Goal: Task Accomplishment & Management: Use online tool/utility

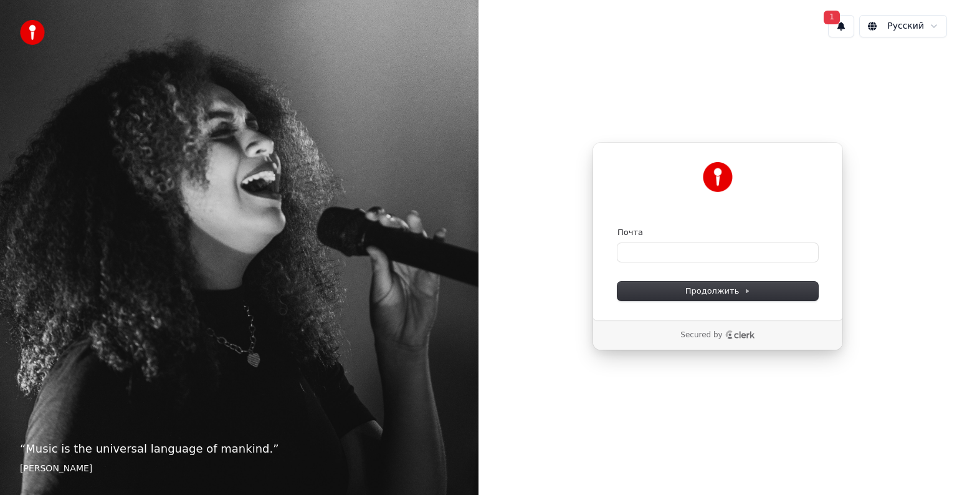
click at [850, 23] on button "1" at bounding box center [841, 26] width 26 height 22
click at [902, 65] on button "Обновить" at bounding box center [923, 65] width 65 height 22
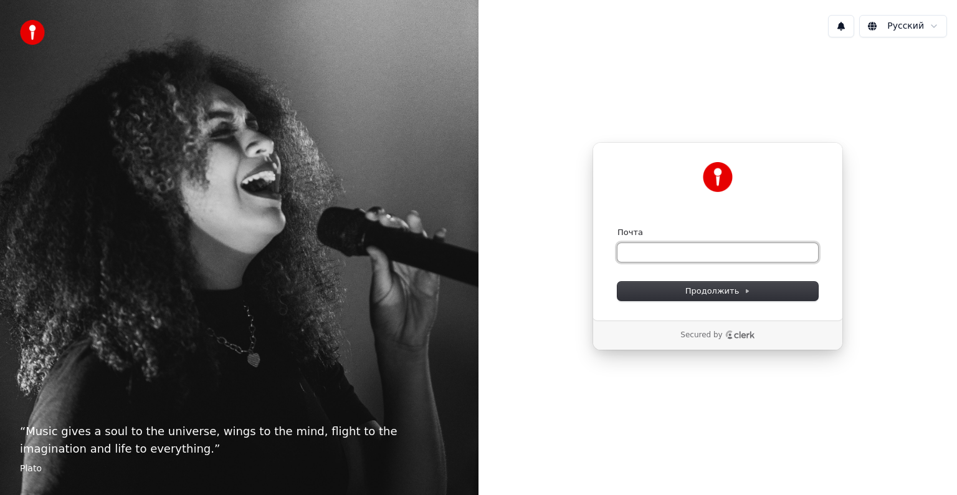
click at [670, 245] on input "Почта" at bounding box center [717, 252] width 201 height 19
type input "*"
click at [700, 295] on span "Продолжить" at bounding box center [717, 290] width 65 height 11
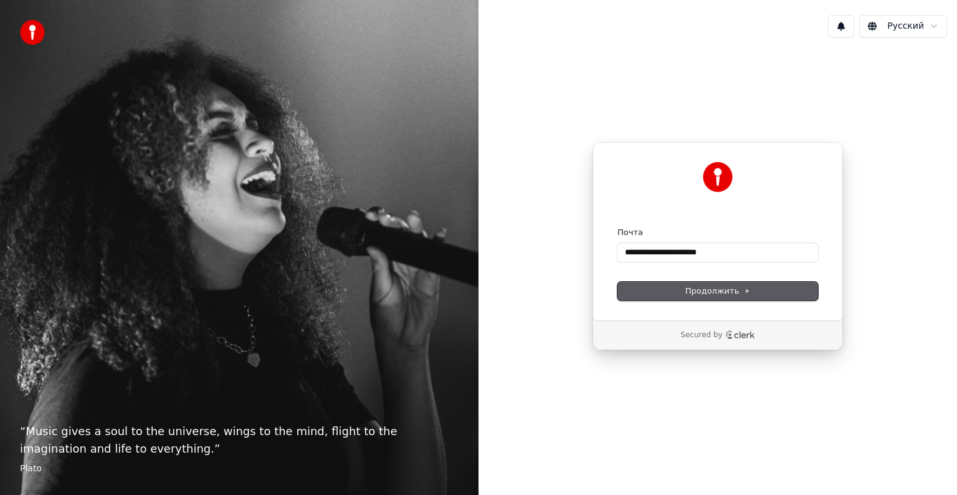
type input "**********"
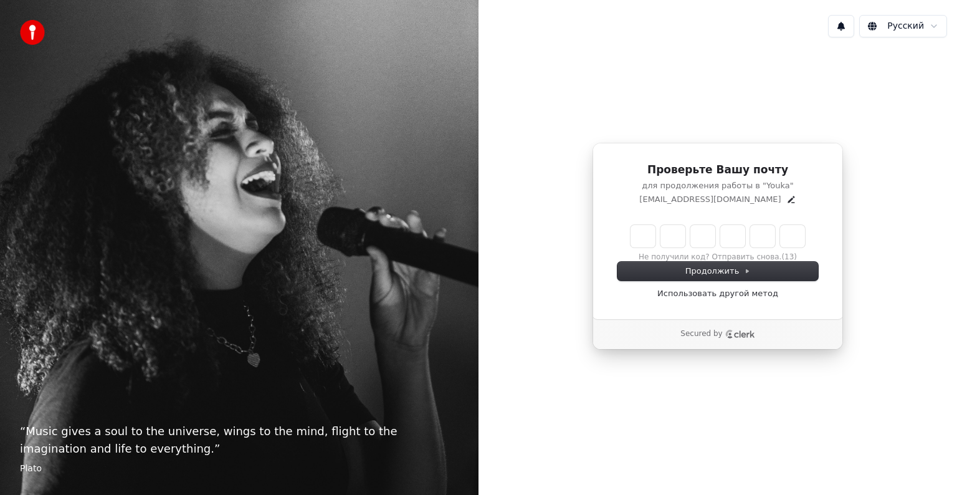
click at [635, 235] on input "Enter verification code" at bounding box center [717, 236] width 174 height 22
type input "******"
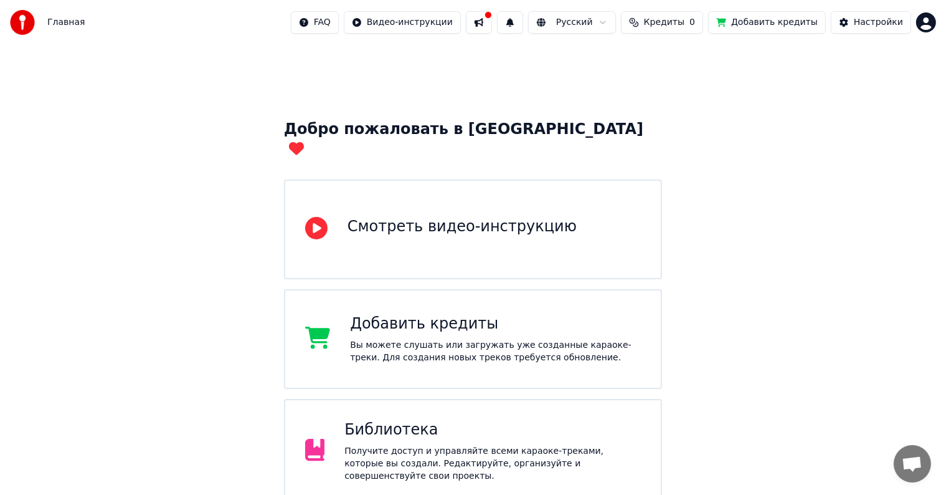
click at [49, 28] on span "Главная" at bounding box center [65, 22] width 37 height 12
click at [27, 19] on img at bounding box center [22, 22] width 25 height 25
click at [492, 25] on button at bounding box center [479, 22] width 26 height 22
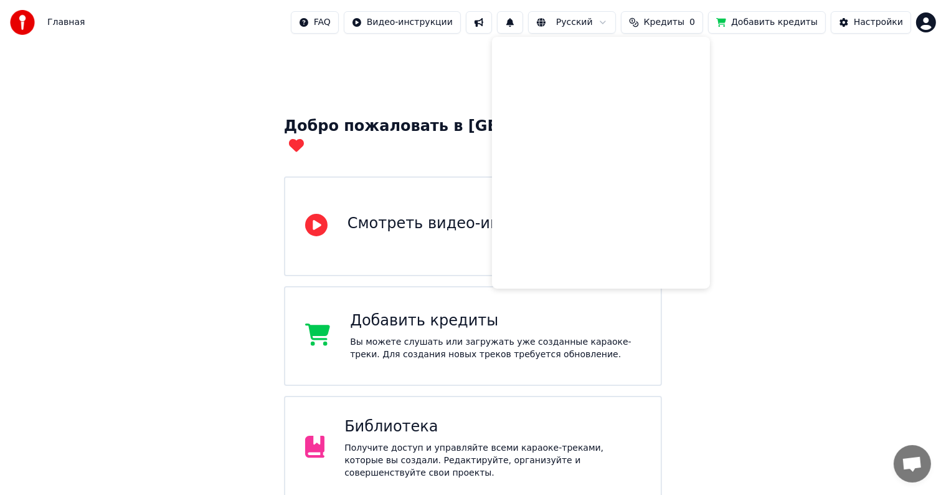
scroll to position [98, 0]
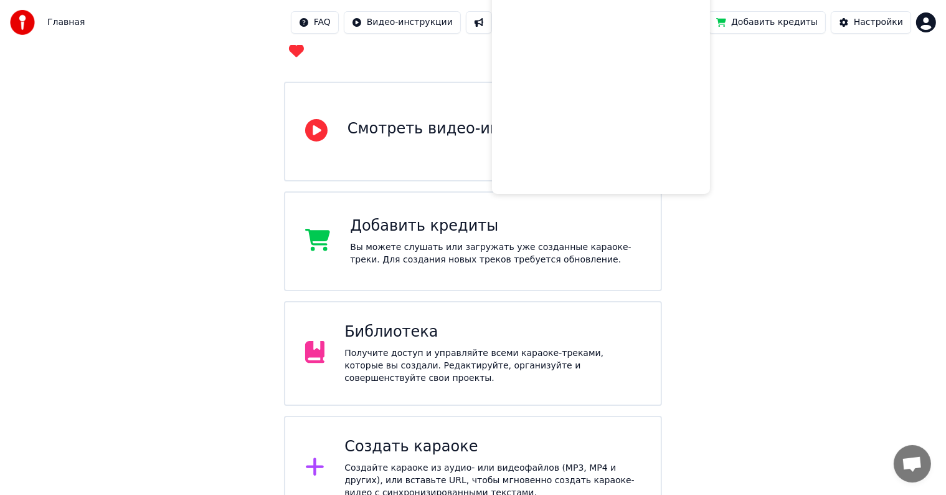
click at [492, 347] on div "Получите доступ и управляйте всеми караоке-треками, которые вы создали. Редакти…" at bounding box center [492, 365] width 296 height 37
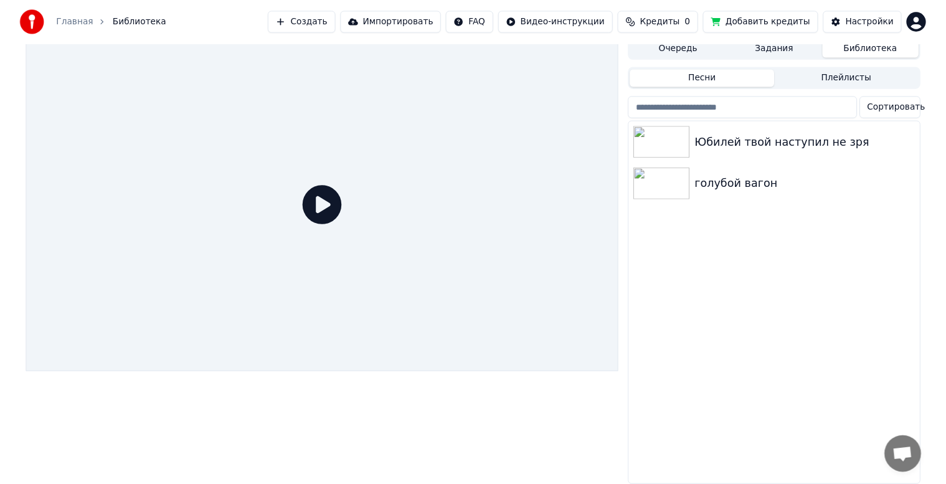
scroll to position [16, 0]
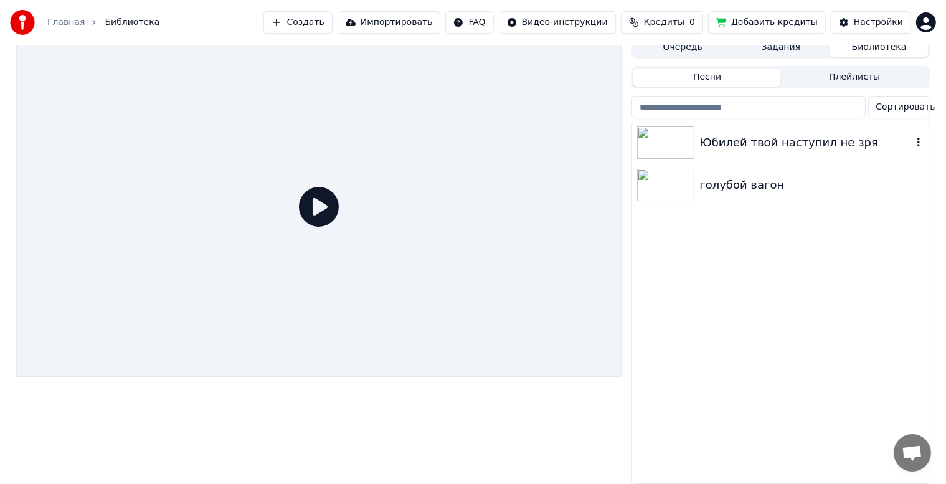
click at [690, 138] on img at bounding box center [665, 142] width 57 height 32
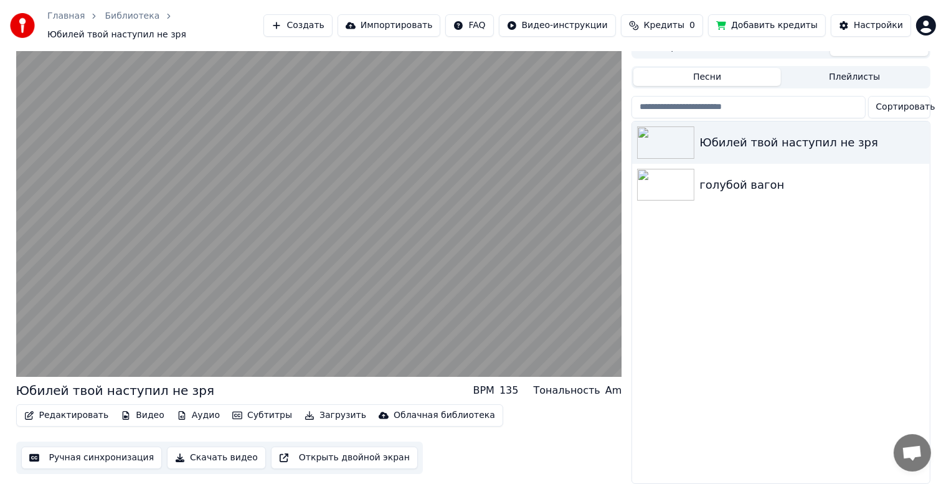
click at [93, 413] on button "Редактировать" at bounding box center [66, 415] width 95 height 17
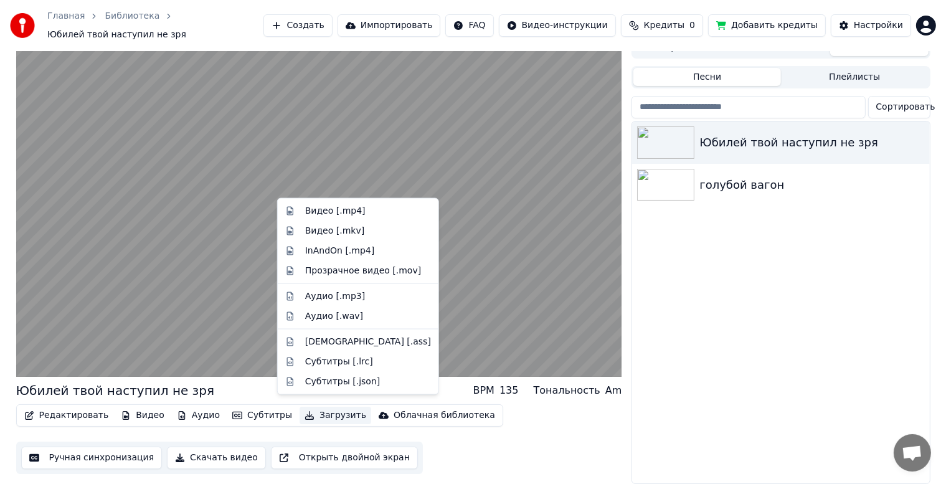
click at [583, 446] on div "Редактировать Видео Аудио Субтитры Загрузить Облачная библиотека Ручная синхрон…" at bounding box center [319, 439] width 606 height 70
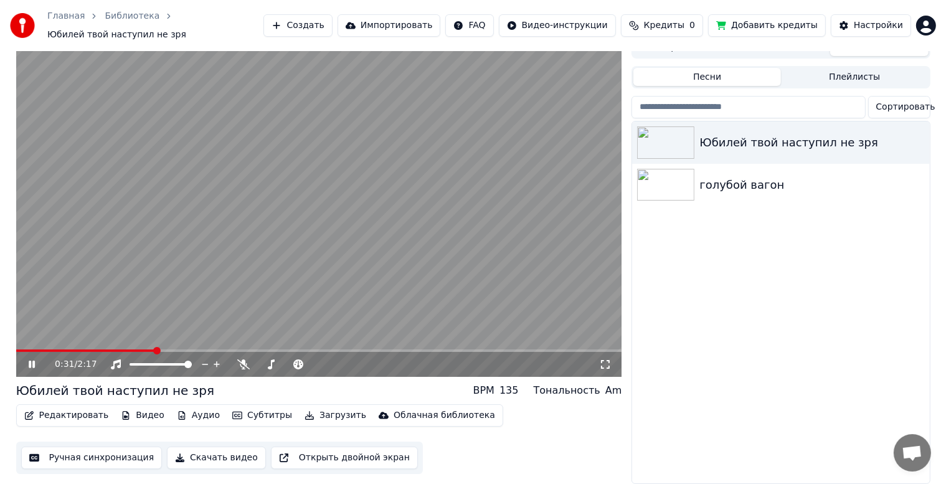
click at [70, 453] on button "Ручная синхронизация" at bounding box center [91, 458] width 141 height 22
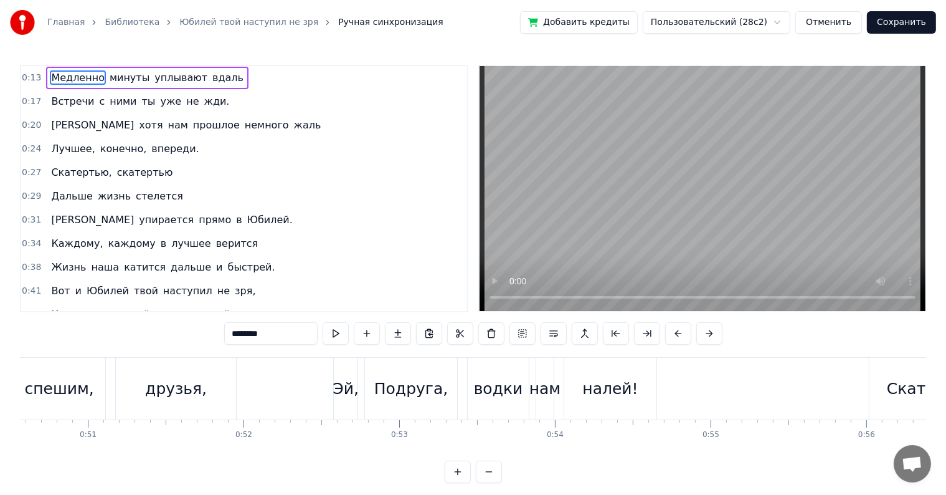
scroll to position [0, 7886]
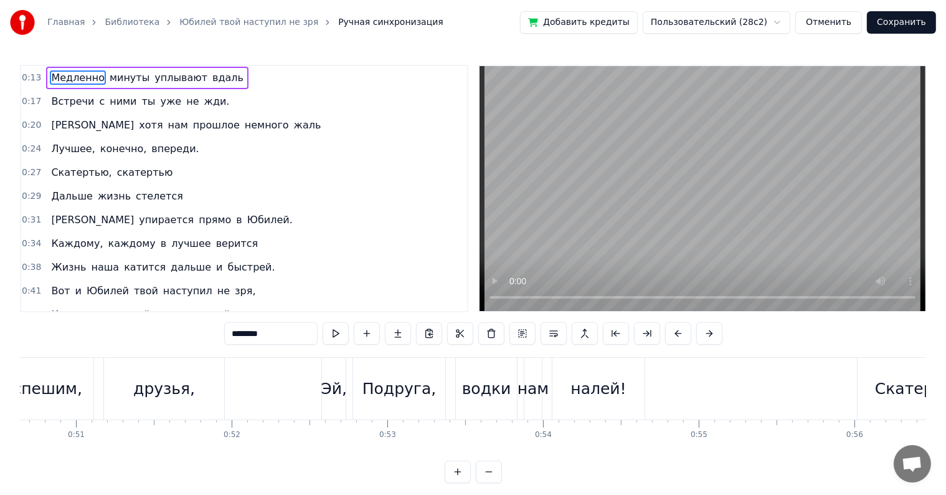
click at [389, 397] on div "Подруга," at bounding box center [399, 389] width 73 height 24
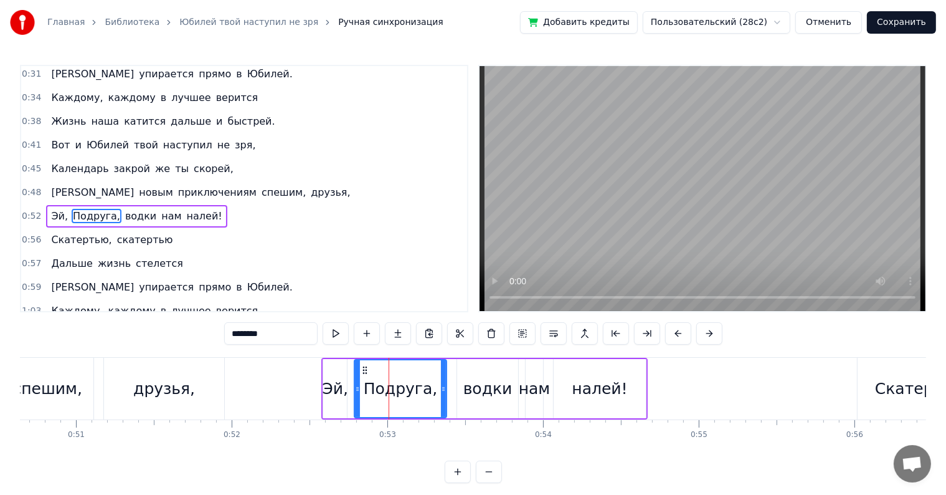
scroll to position [164, 0]
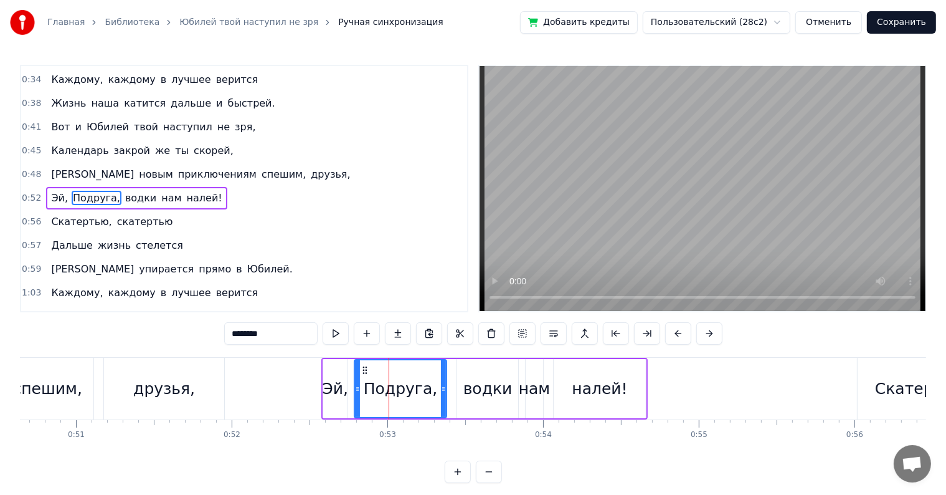
click at [427, 392] on div "Подруга," at bounding box center [400, 389] width 73 height 24
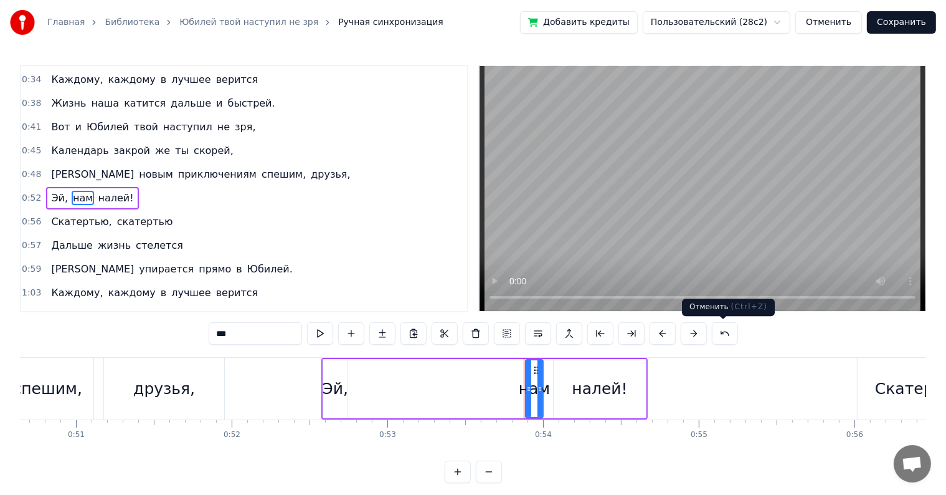
click at [729, 333] on button at bounding box center [725, 333] width 26 height 22
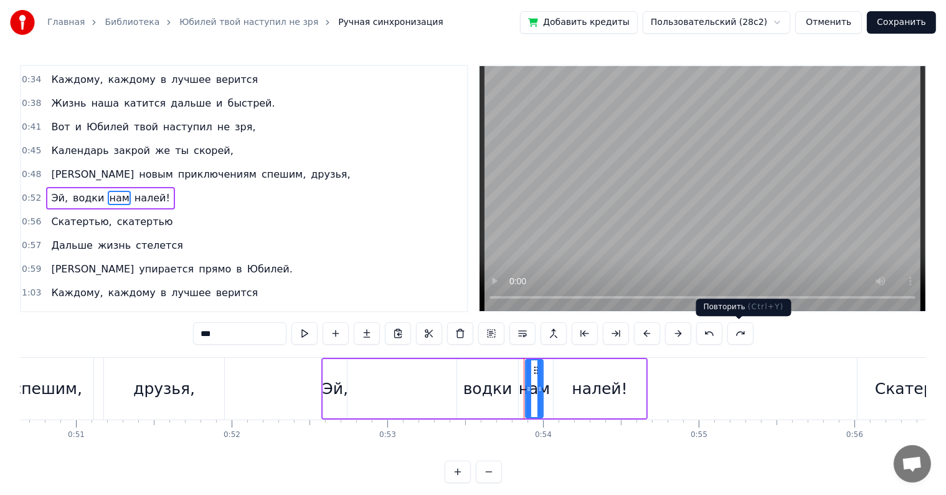
click at [729, 333] on button at bounding box center [741, 333] width 26 height 22
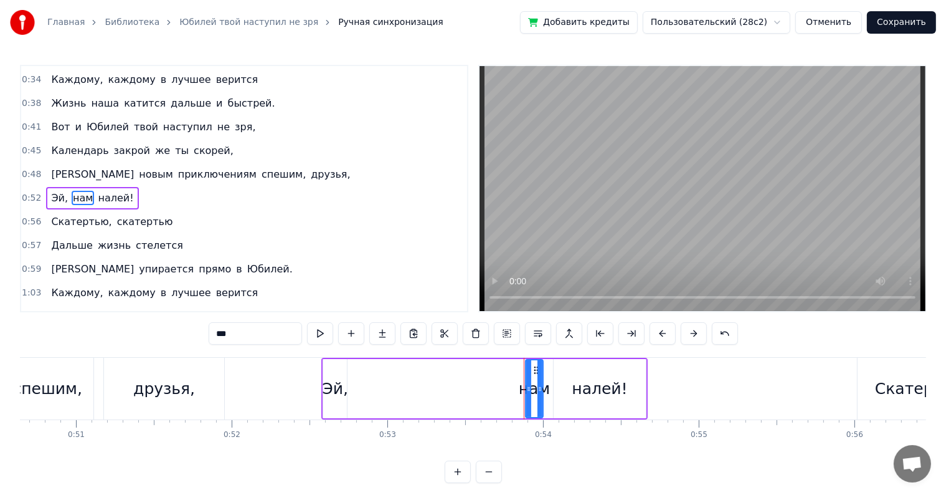
click at [729, 333] on button at bounding box center [725, 333] width 26 height 22
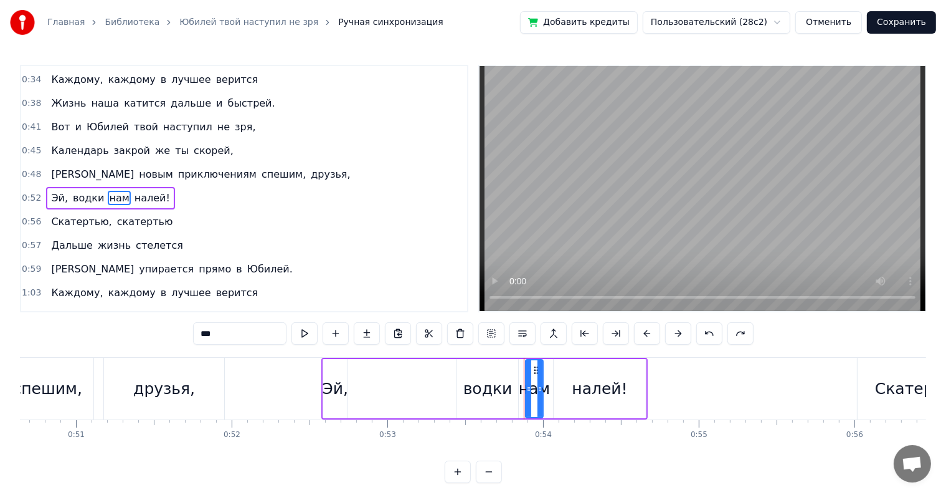
click at [729, 333] on button at bounding box center [741, 333] width 26 height 22
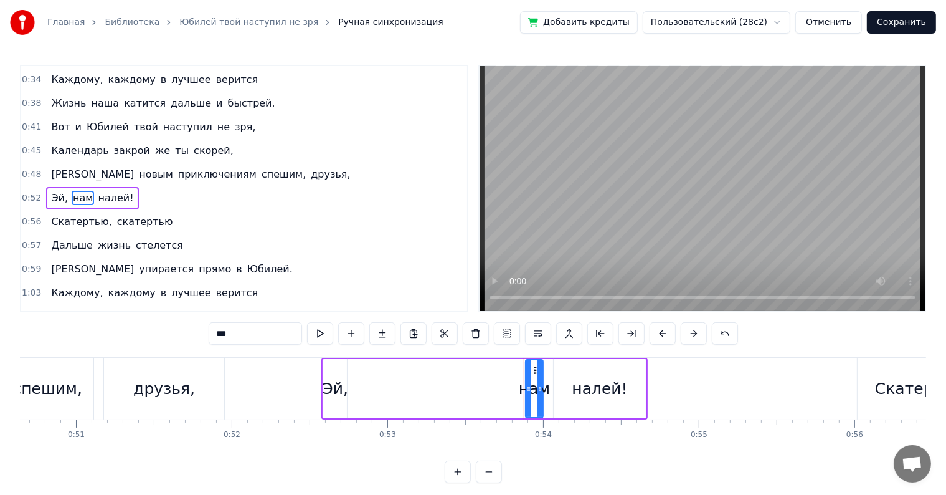
click at [729, 333] on button at bounding box center [725, 333] width 26 height 22
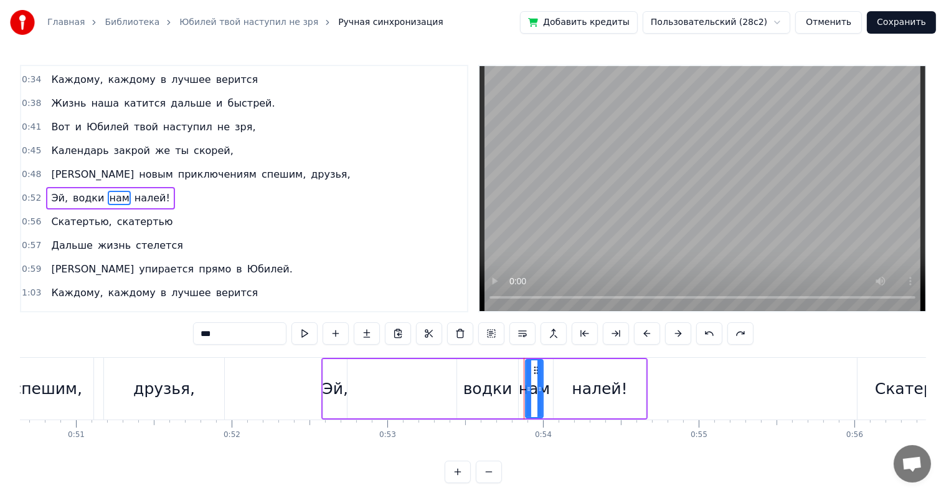
click at [729, 333] on button at bounding box center [741, 333] width 26 height 22
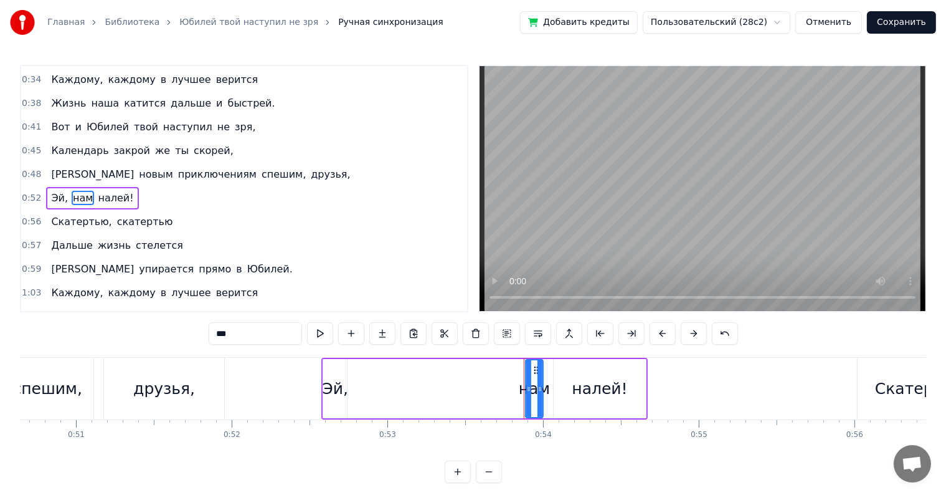
click at [729, 333] on button at bounding box center [725, 333] width 26 height 22
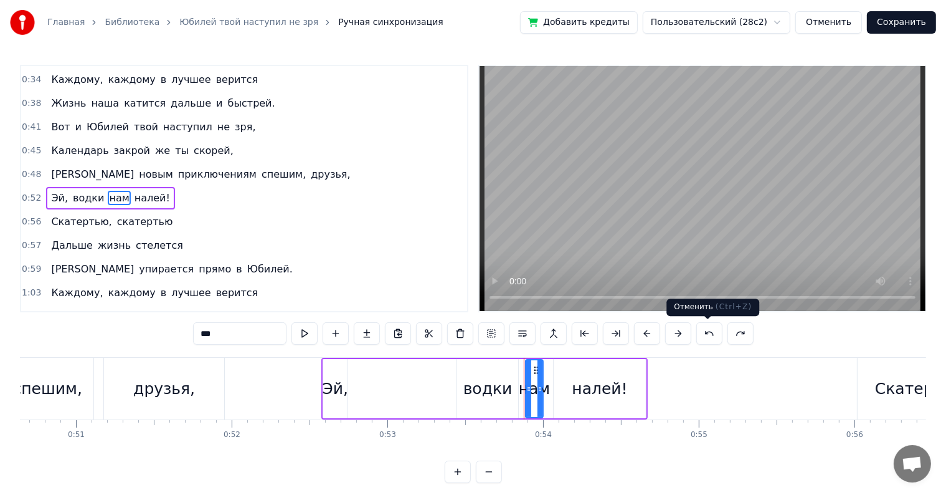
click at [699, 336] on button at bounding box center [709, 333] width 26 height 22
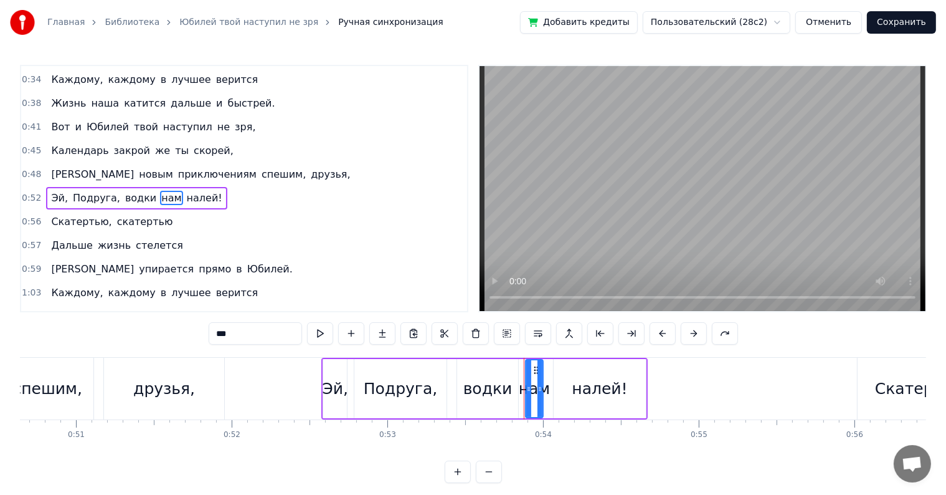
click at [389, 396] on div "Подруга," at bounding box center [400, 389] width 73 height 24
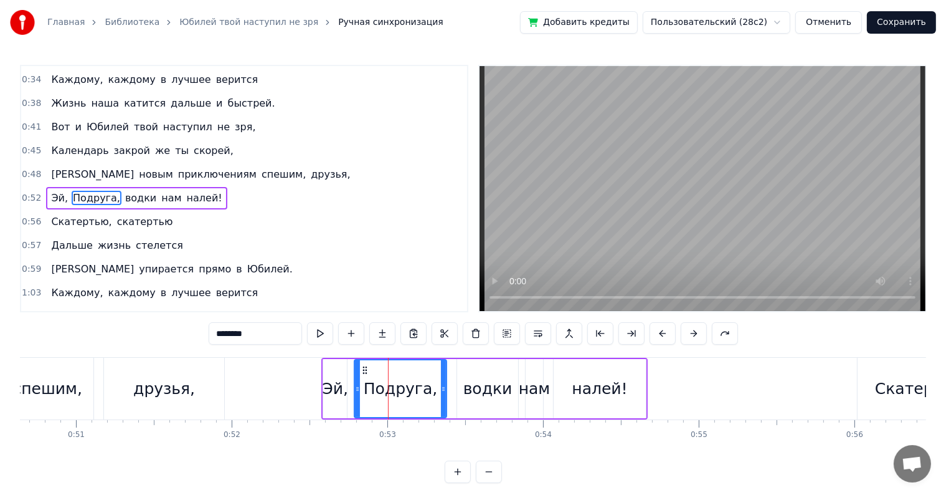
click at [382, 392] on div "Подруга," at bounding box center [400, 389] width 73 height 24
click at [391, 389] on div "Подруга," at bounding box center [400, 389] width 73 height 24
click at [100, 191] on span "Подруга," at bounding box center [97, 198] width 50 height 14
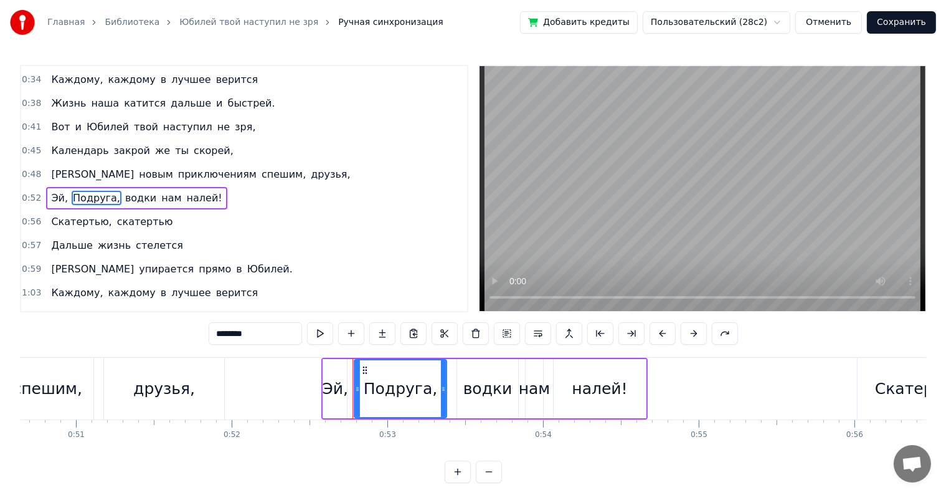
click at [90, 191] on span "Подруга," at bounding box center [97, 198] width 50 height 14
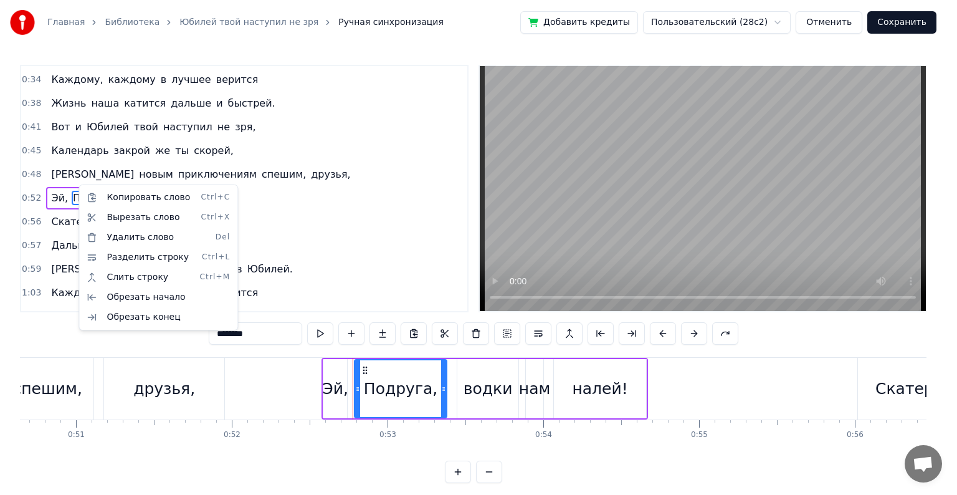
click at [71, 191] on html "Главная Библиотека Юбилей твой наступил не зря Ручная синхронизация Добавить кр…" at bounding box center [478, 251] width 957 height 503
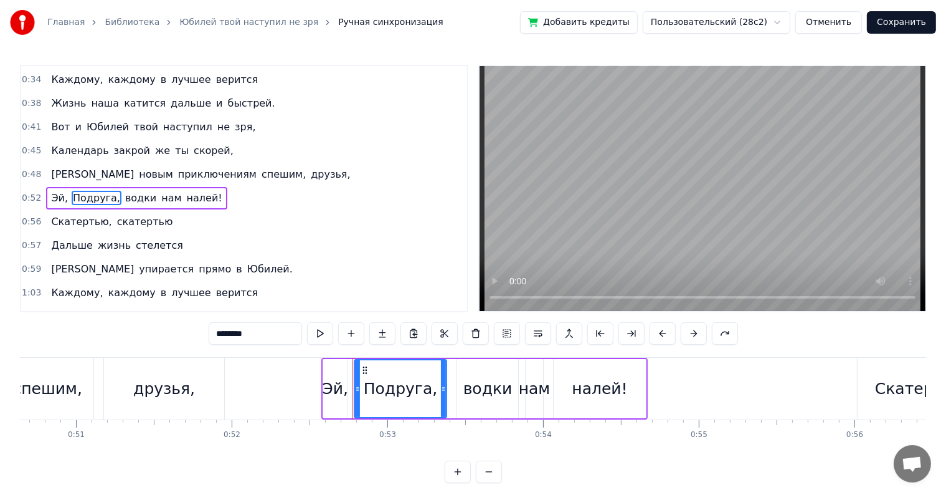
click at [72, 191] on span "Подруга," at bounding box center [97, 198] width 50 height 14
click at [249, 334] on input "********" at bounding box center [255, 333] width 93 height 22
type input "*"
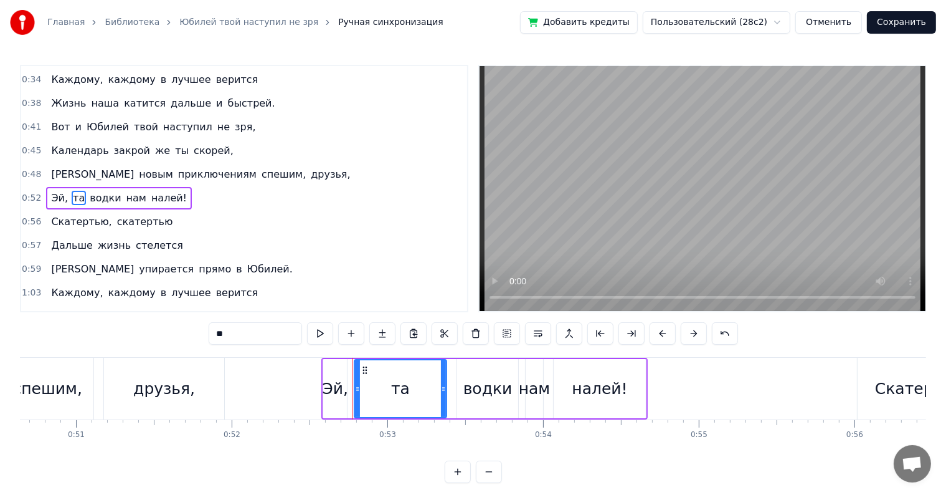
type input "*"
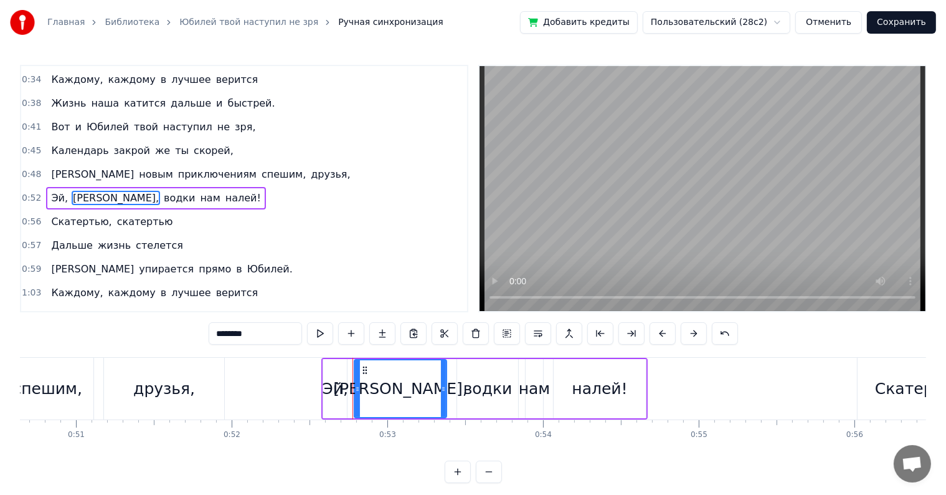
type input "********"
click at [77, 234] on div "Дальше жизнь стелется" at bounding box center [116, 245] width 141 height 22
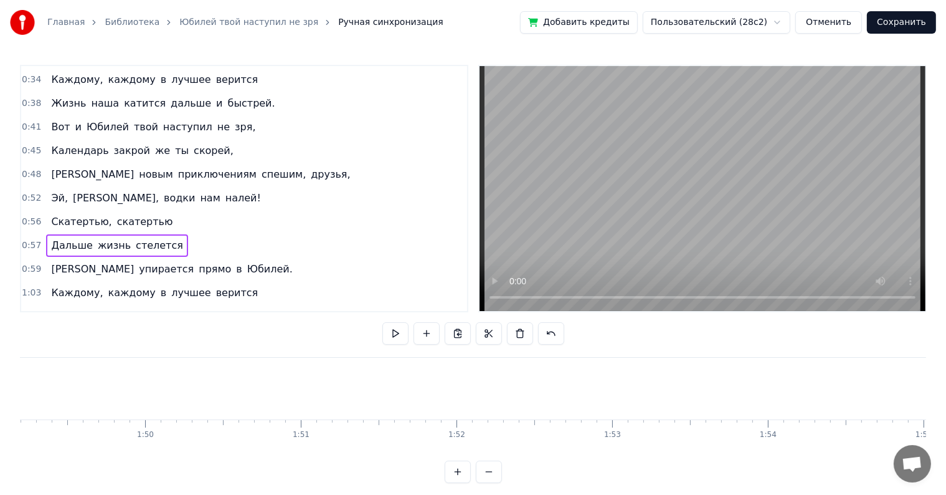
scroll to position [0, 17124]
click at [902, 23] on button "Сохранить" at bounding box center [901, 22] width 69 height 22
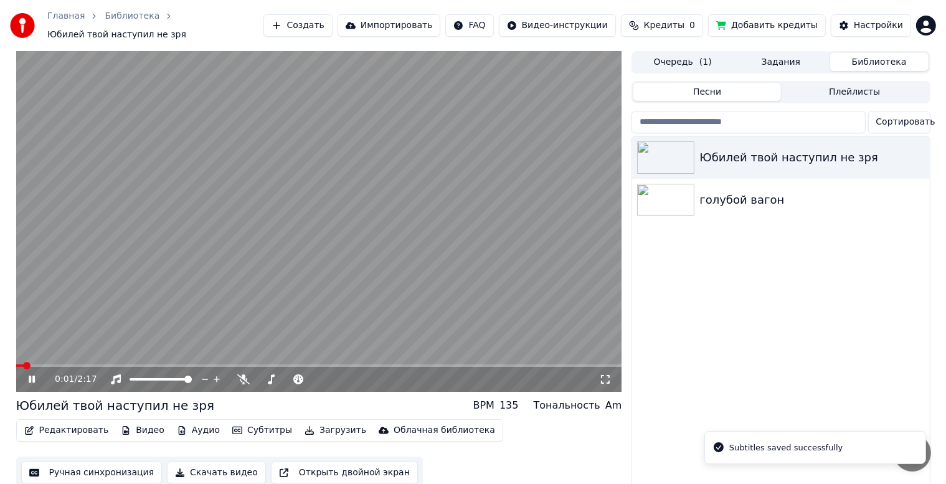
click at [83, 364] on span at bounding box center [319, 365] width 606 height 2
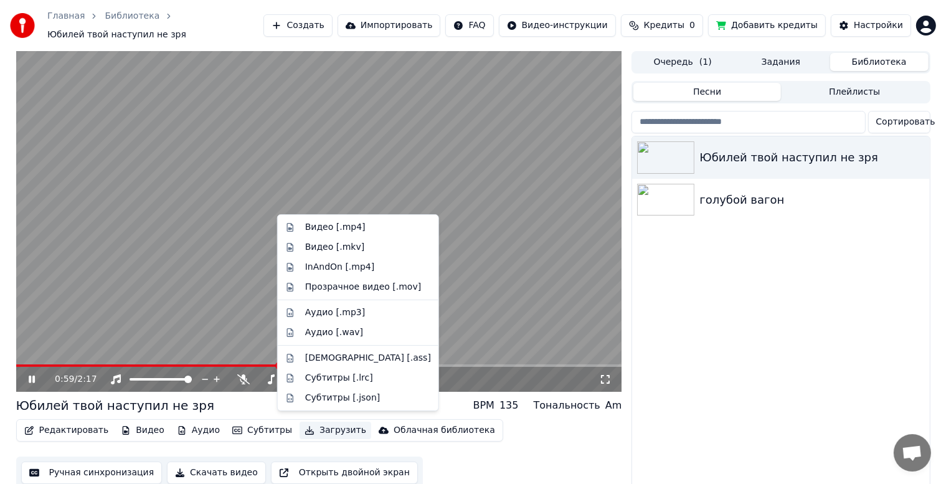
click at [318, 422] on button "Загрузить" at bounding box center [336, 430] width 72 height 17
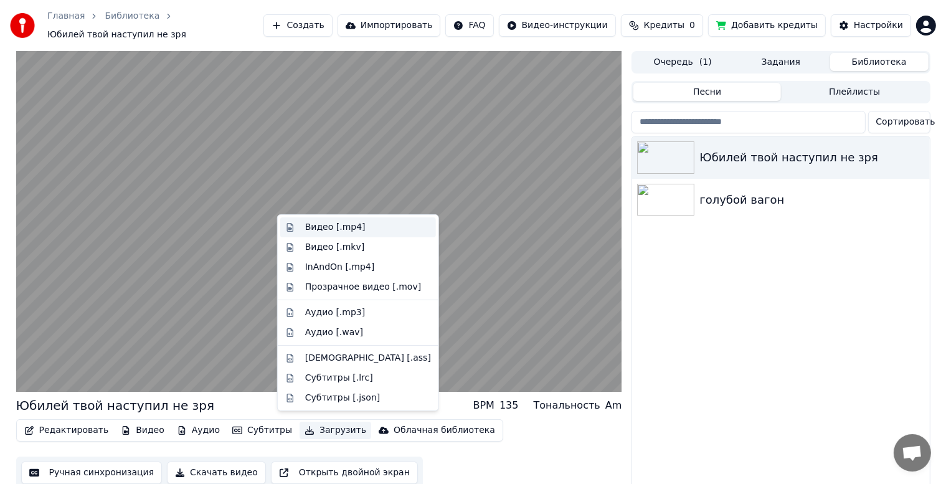
click at [333, 229] on div "Видео [.mp4]" at bounding box center [335, 227] width 60 height 12
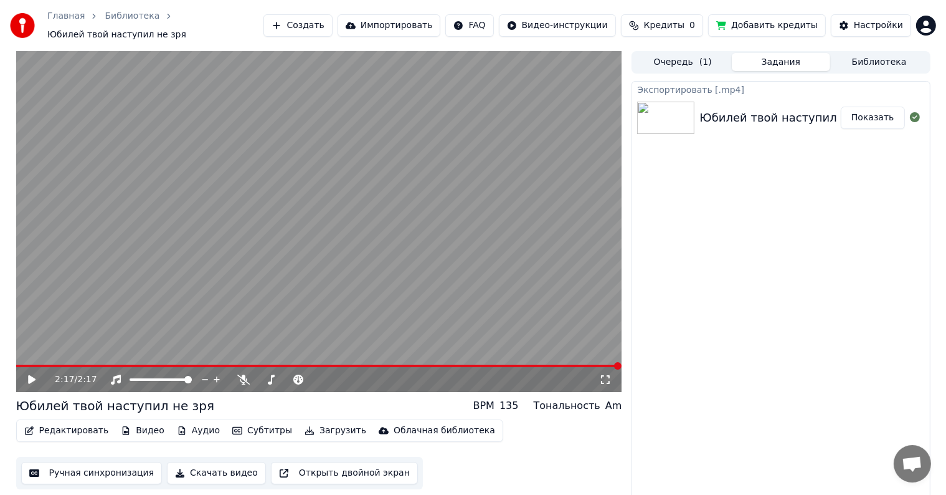
click at [666, 87] on div "Экспортировать [.mp4]" at bounding box center [780, 89] width 297 height 15
click at [783, 110] on div "Юбилей твой наступил не зря" at bounding box center [788, 117] width 179 height 17
click at [880, 115] on button "Показать" at bounding box center [873, 118] width 64 height 22
